Goal: Task Accomplishment & Management: Manage account settings

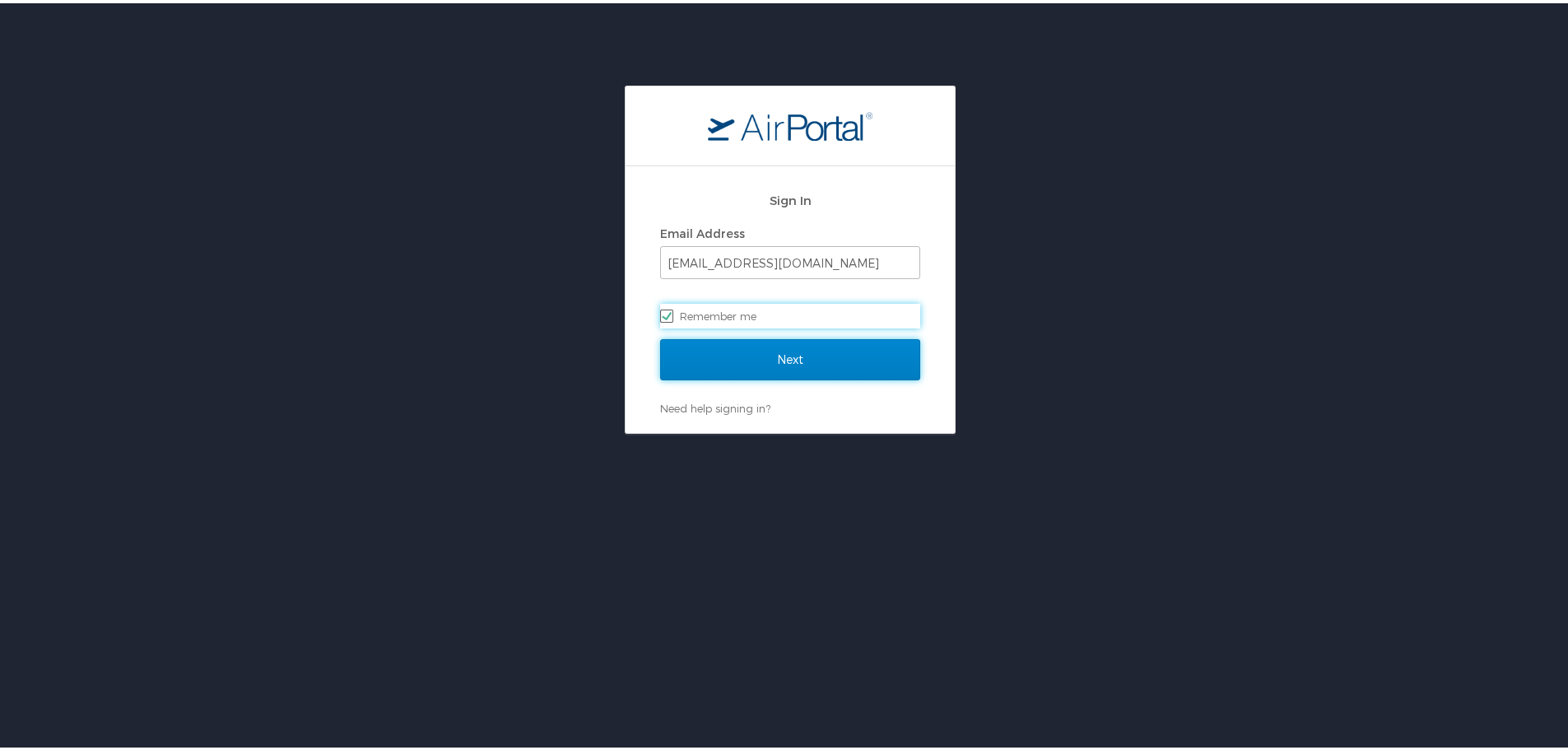
click at [779, 357] on input "Next" at bounding box center [790, 356] width 260 height 41
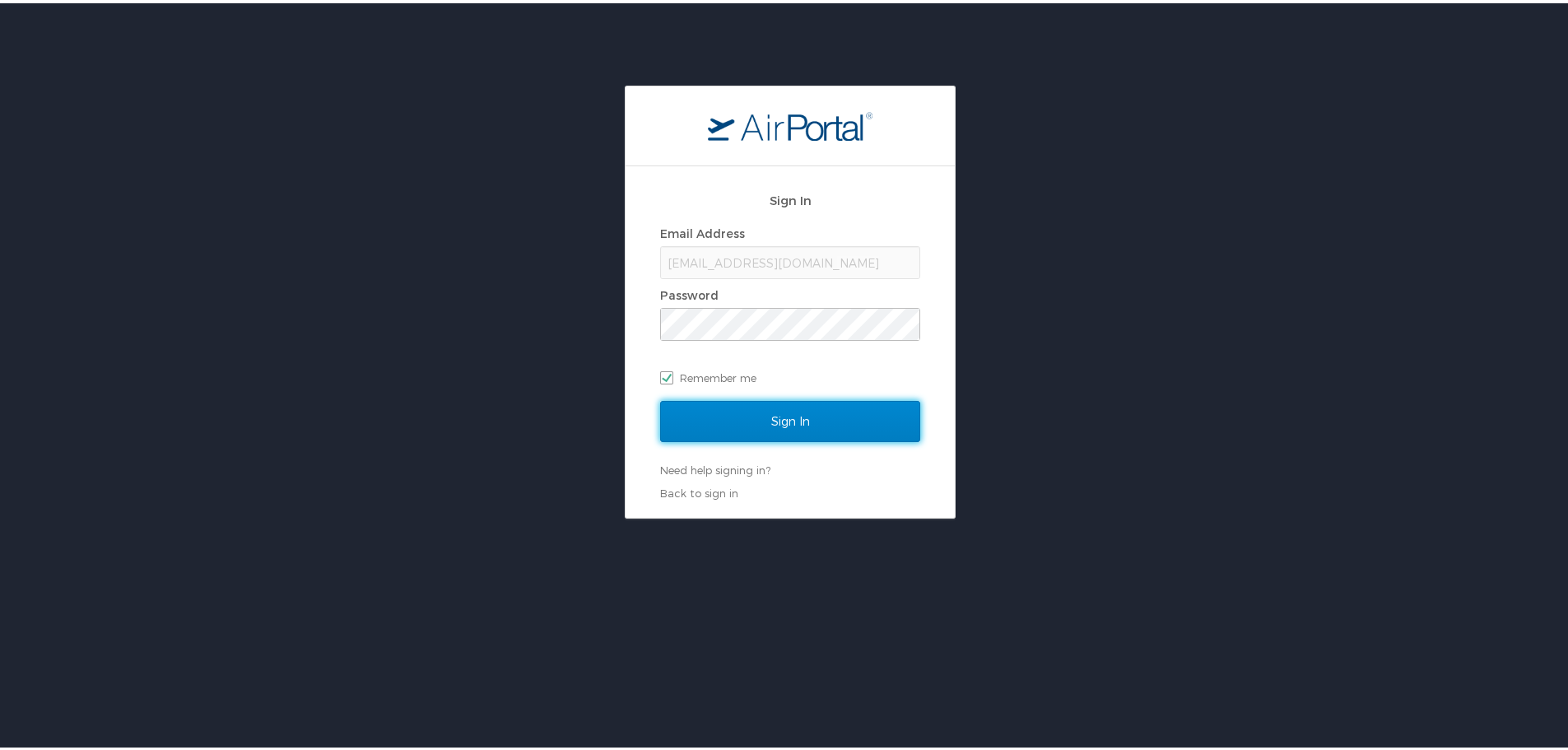
click at [730, 410] on input "Sign In" at bounding box center [790, 418] width 260 height 41
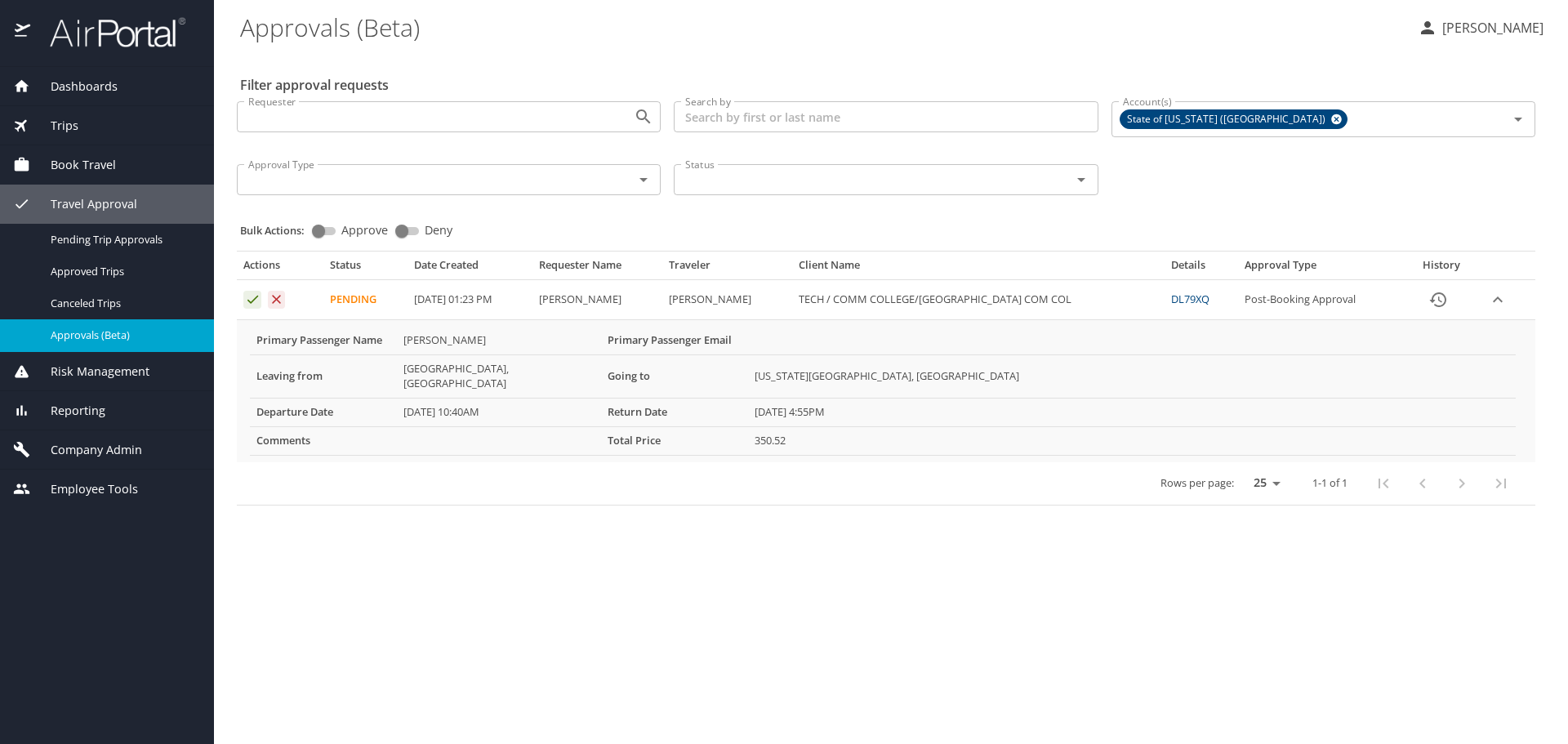
click at [346, 231] on div "Actions Status Date Created Requester Name Traveler Client Name Details Approva…" at bounding box center [886, 370] width 1312 height 280
click at [325, 228] on input "Approve" at bounding box center [318, 232] width 59 height 20
checkbox input "true"
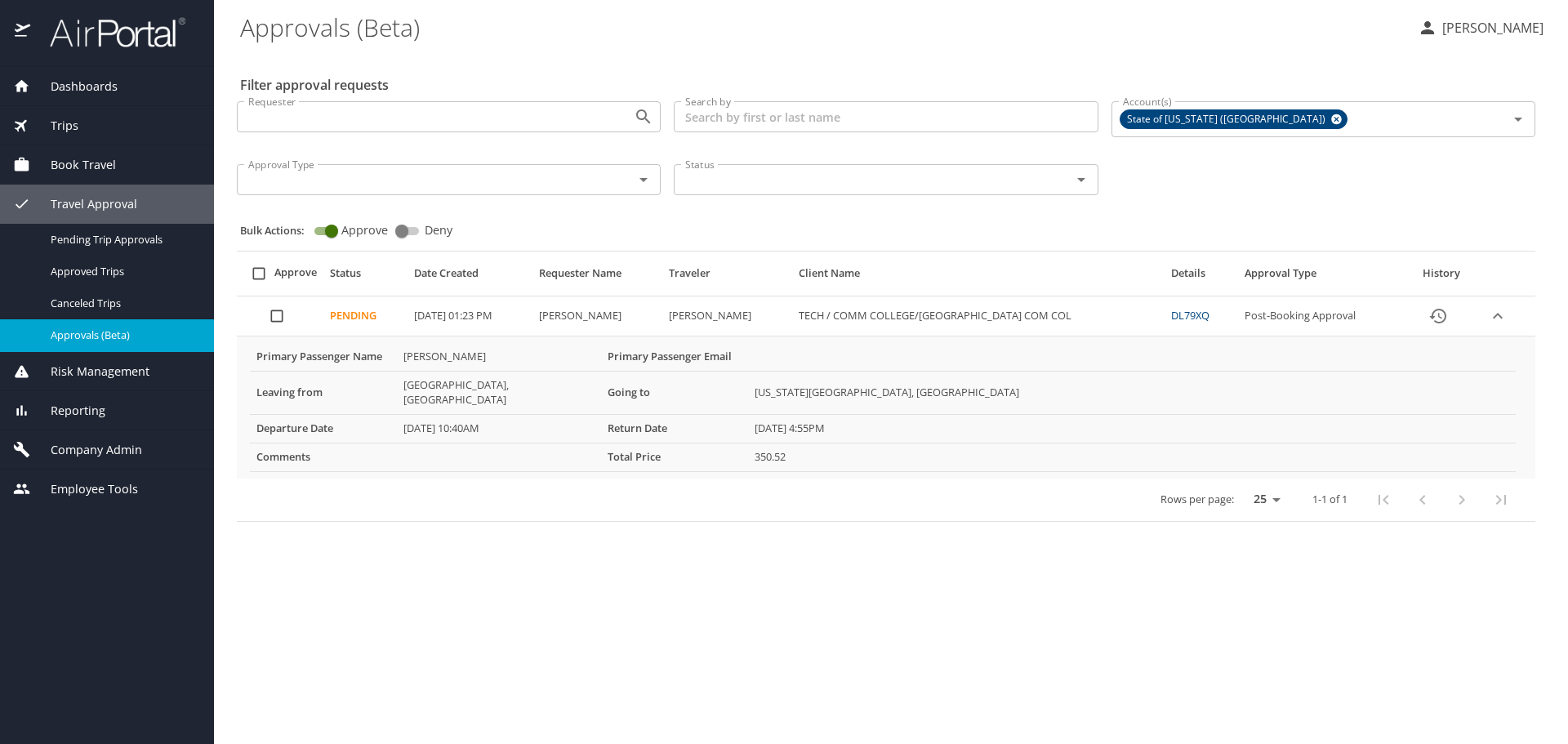
click at [258, 269] on input "select all approval requests" at bounding box center [258, 273] width 31 height 31
checkbox input "true"
click at [868, 698] on span "Bulk Approve" at bounding box center [880, 694] width 94 height 21
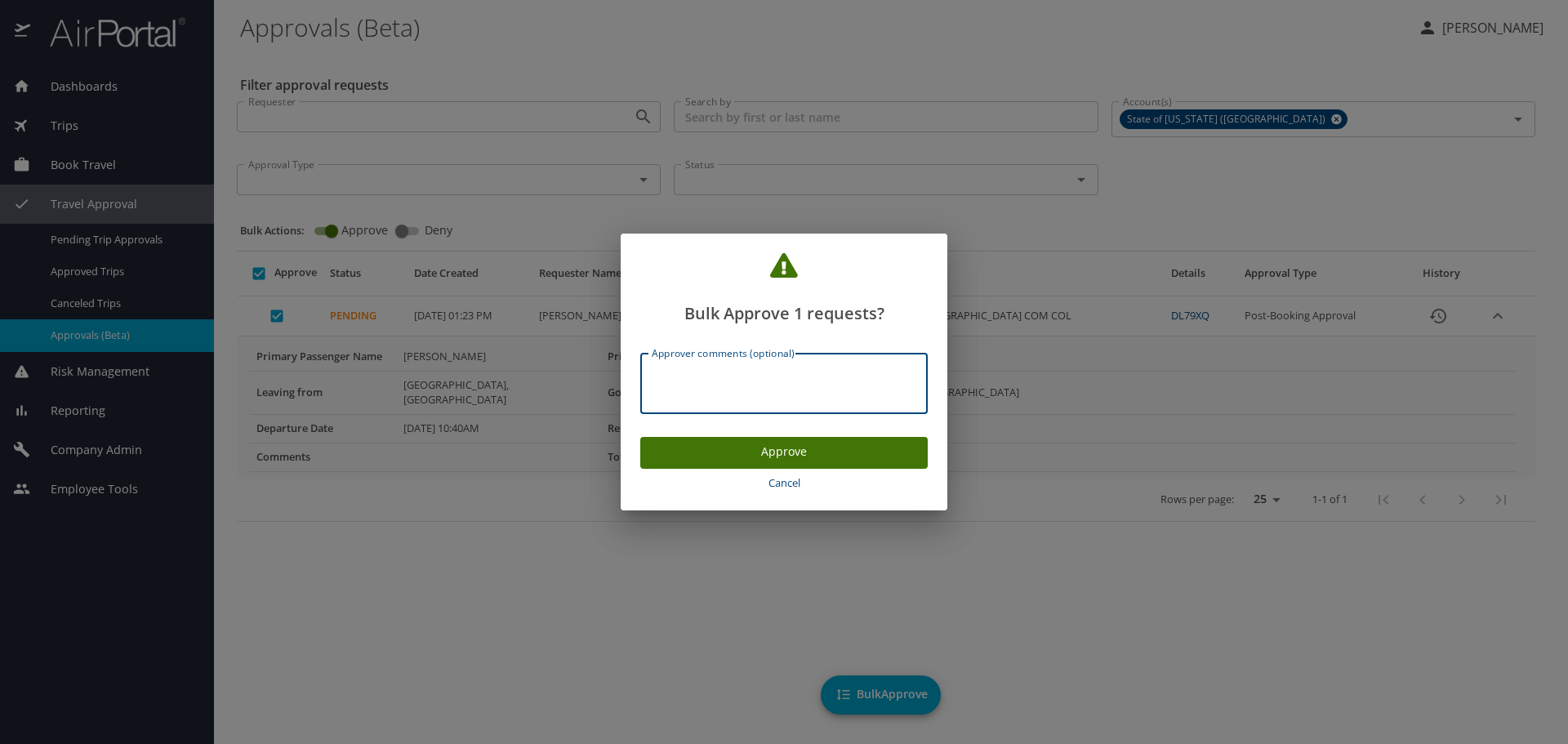
click at [712, 374] on textarea "Approver comments (optional)" at bounding box center [784, 384] width 265 height 31
type textarea "Approved."
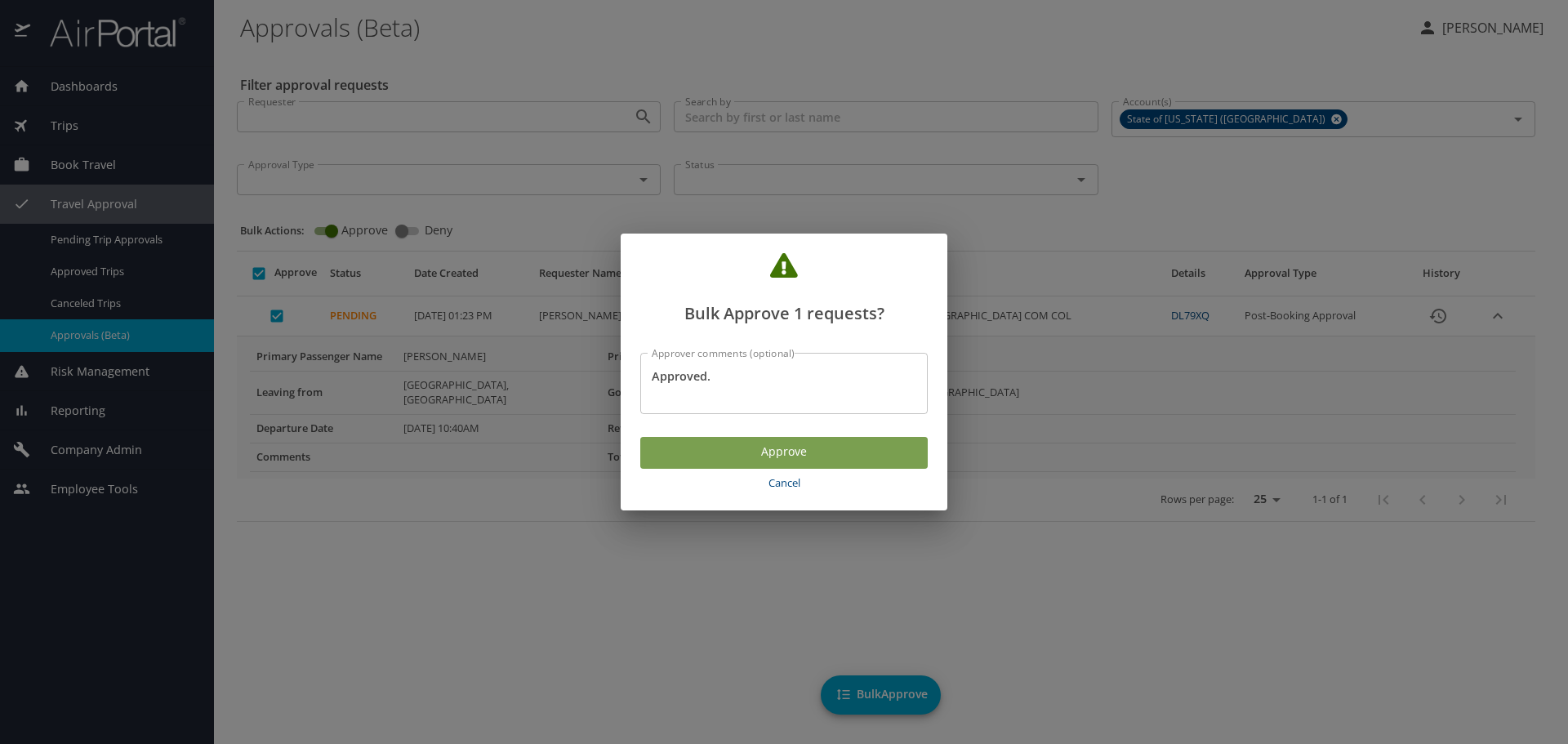
click at [760, 453] on span "Approve" at bounding box center [784, 452] width 261 height 21
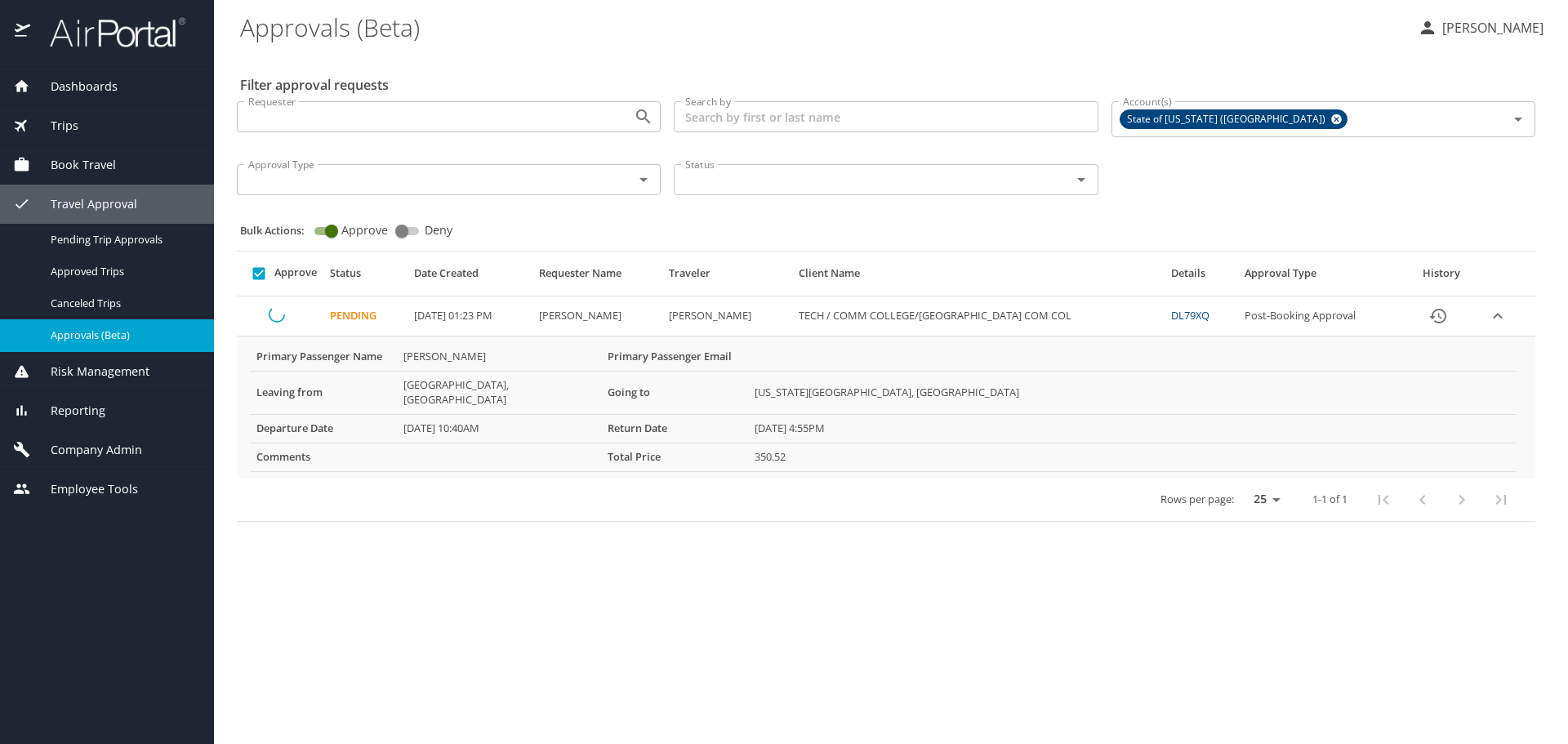
checkbox input "false"
